Goal: Navigation & Orientation: Find specific page/section

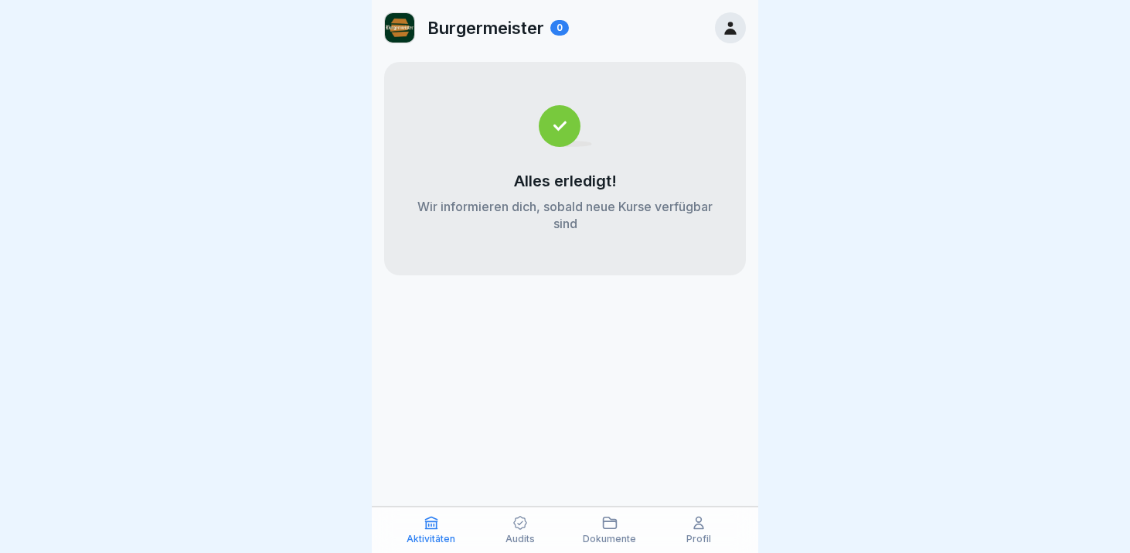
click at [731, 27] on icon at bounding box center [730, 27] width 17 height 17
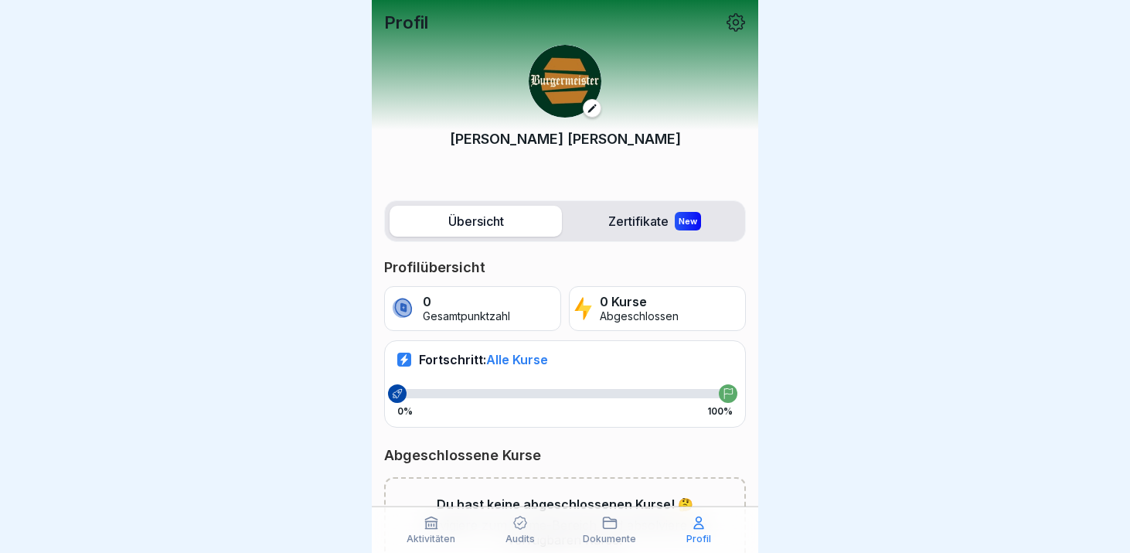
click at [739, 22] on icon at bounding box center [736, 22] width 20 height 20
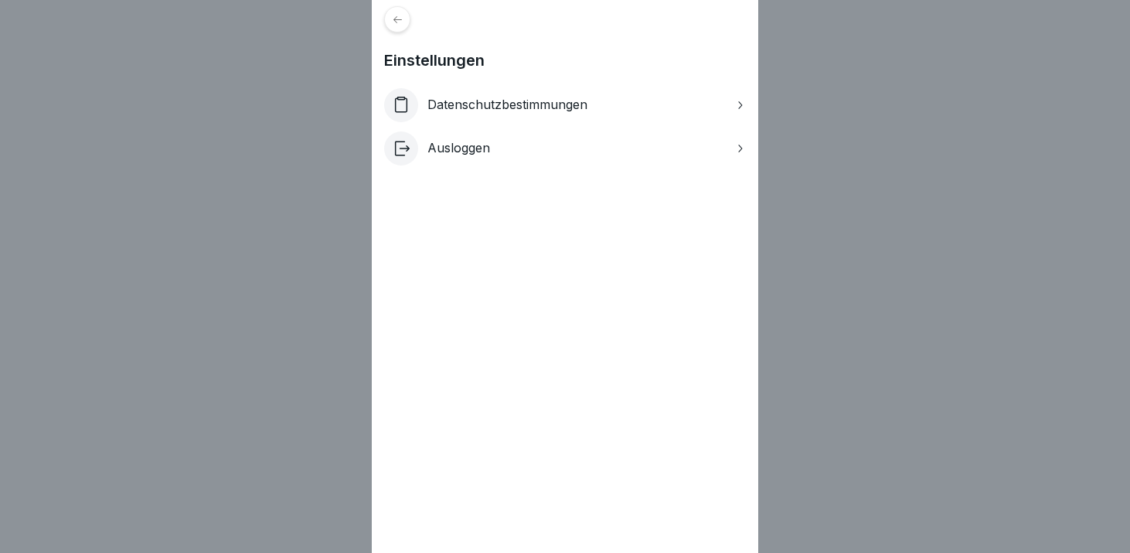
click at [653, 109] on div "Datenschutzbestimmungen" at bounding box center [565, 105] width 362 height 34
click at [393, 23] on icon at bounding box center [398, 20] width 12 height 12
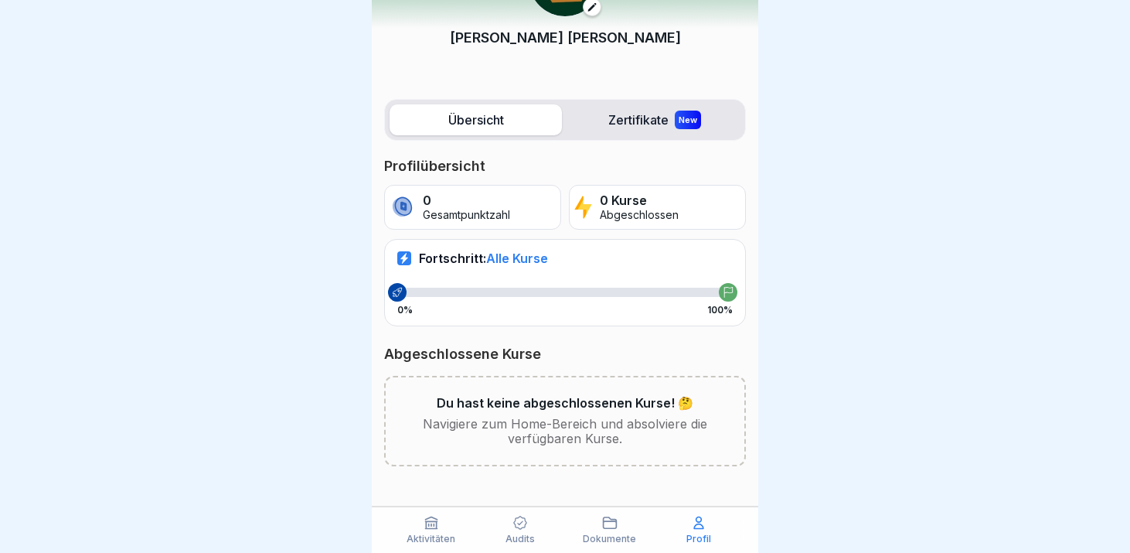
scroll to position [104, 0]
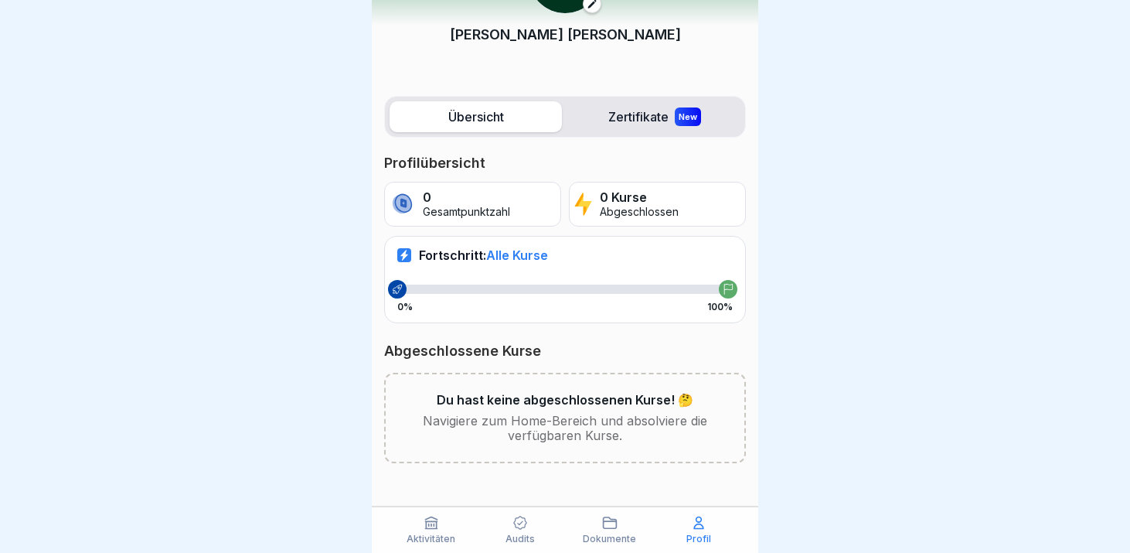
click at [608, 533] on p "Dokumente" at bounding box center [609, 538] width 53 height 11
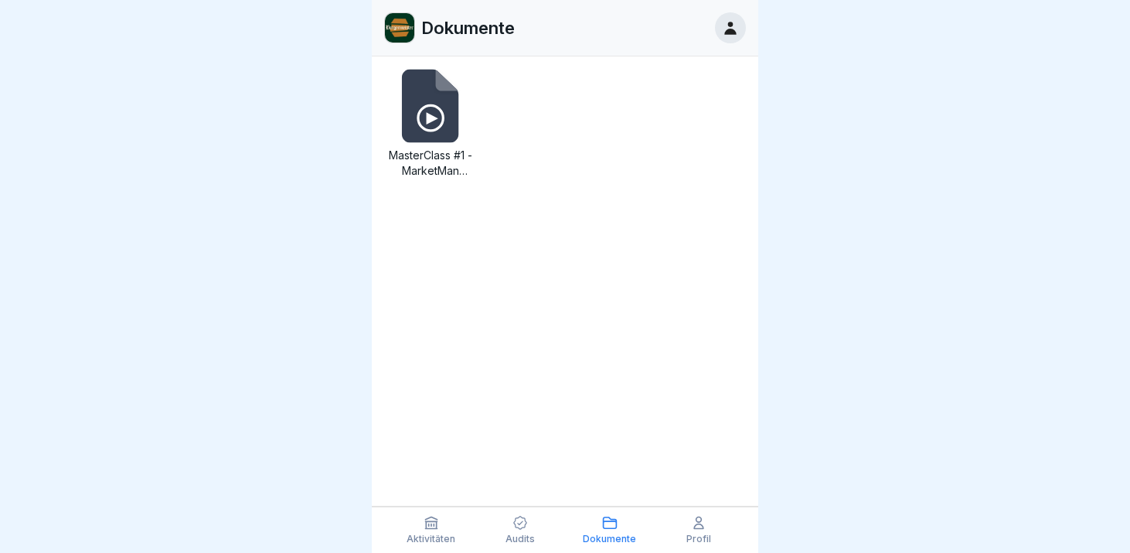
click at [426, 86] on icon at bounding box center [430, 106] width 56 height 73
click at [511, 525] on div "Audits" at bounding box center [521, 529] width 82 height 29
